Goal: Task Accomplishment & Management: Manage account settings

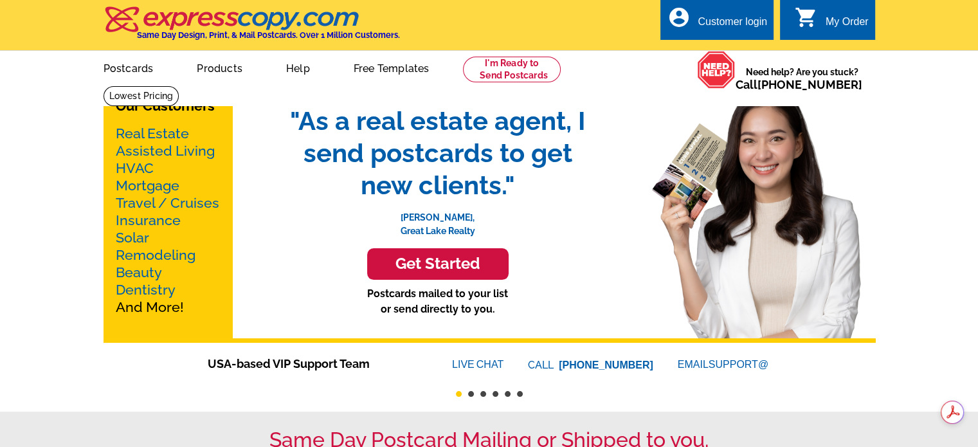
click at [754, 23] on div "Customer login" at bounding box center [732, 25] width 69 height 18
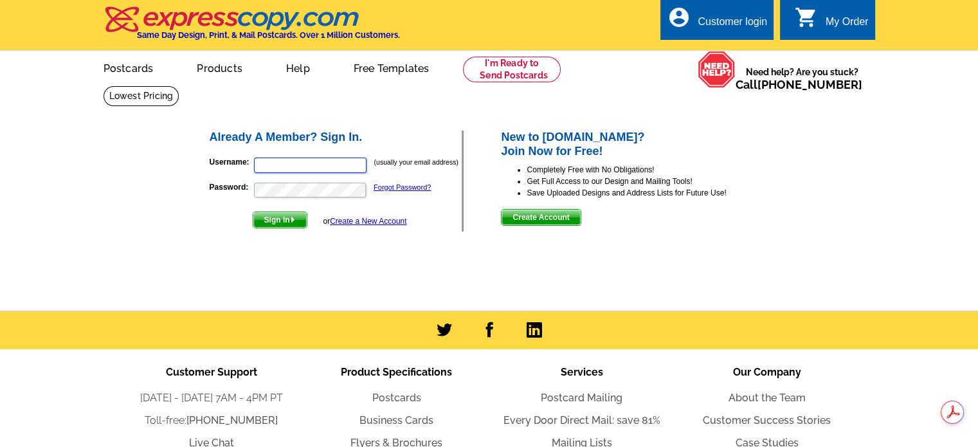
type input "[PERSON_NAME][EMAIL_ADDRESS][DOMAIN_NAME]"
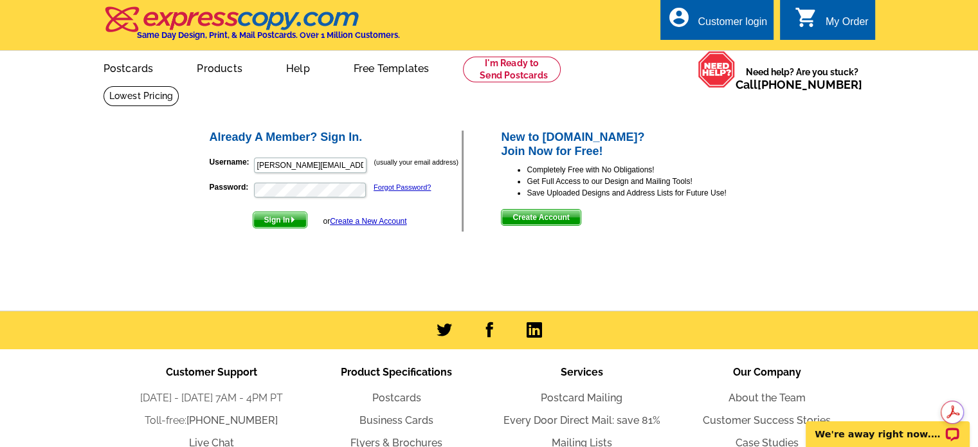
click at [283, 211] on form "Username: [PERSON_NAME][EMAIL_ADDRESS][DOMAIN_NAME] (usually your email address…" at bounding box center [336, 189] width 253 height 78
click at [283, 220] on span "Sign In" at bounding box center [279, 219] width 53 height 15
